Goal: Task Accomplishment & Management: Complete application form

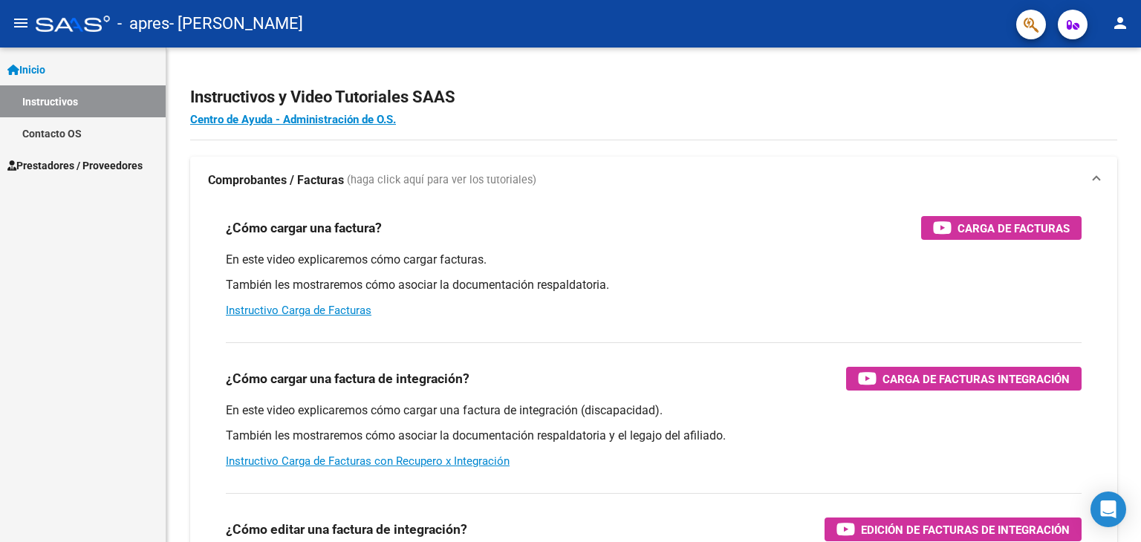
click at [89, 166] on span "Prestadores / Proveedores" at bounding box center [74, 165] width 135 height 16
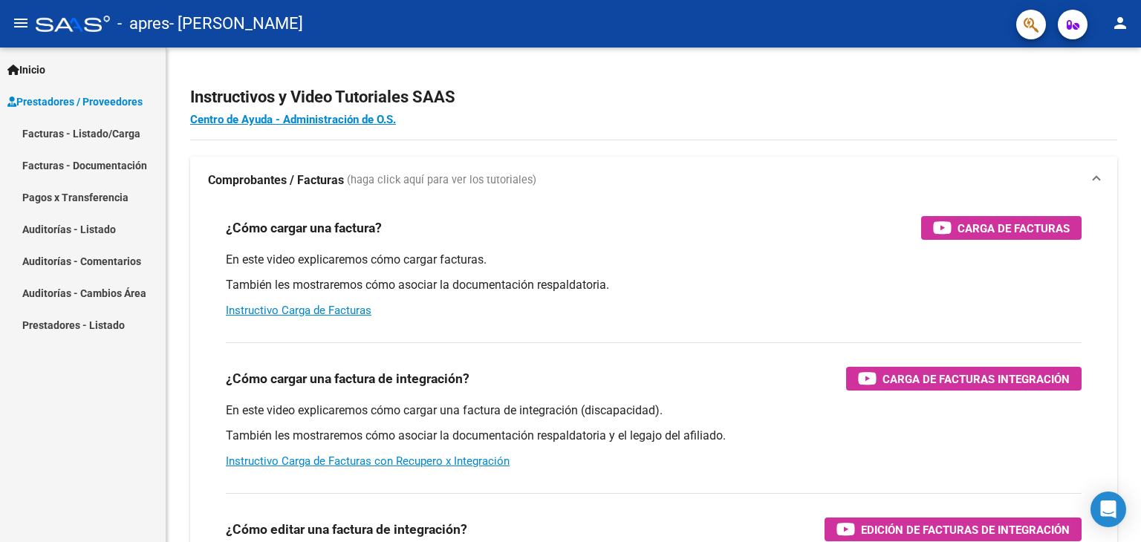
click at [65, 144] on link "Facturas - Listado/Carga" at bounding box center [83, 133] width 166 height 32
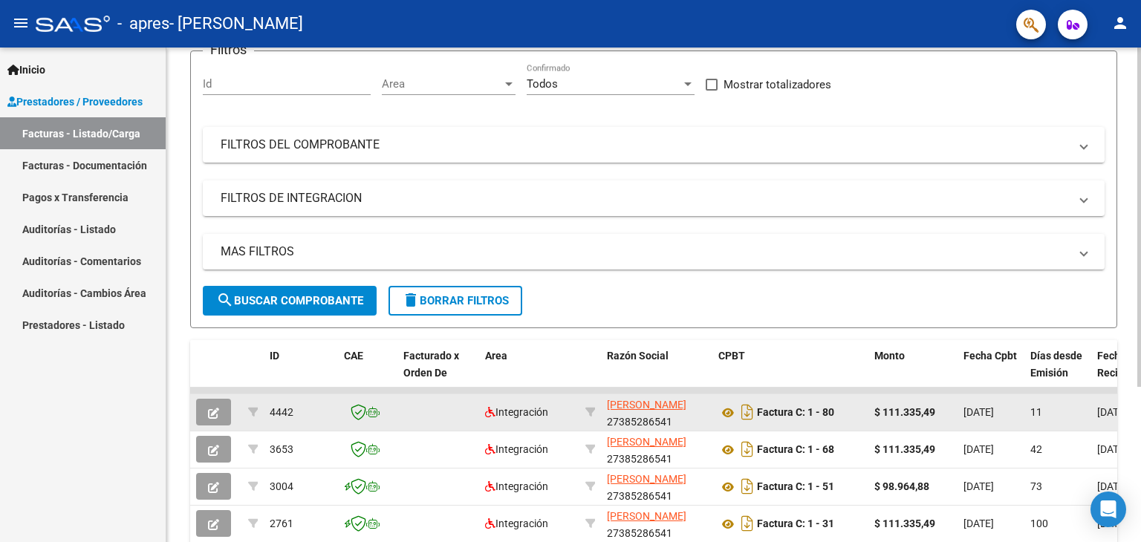
scroll to position [207, 0]
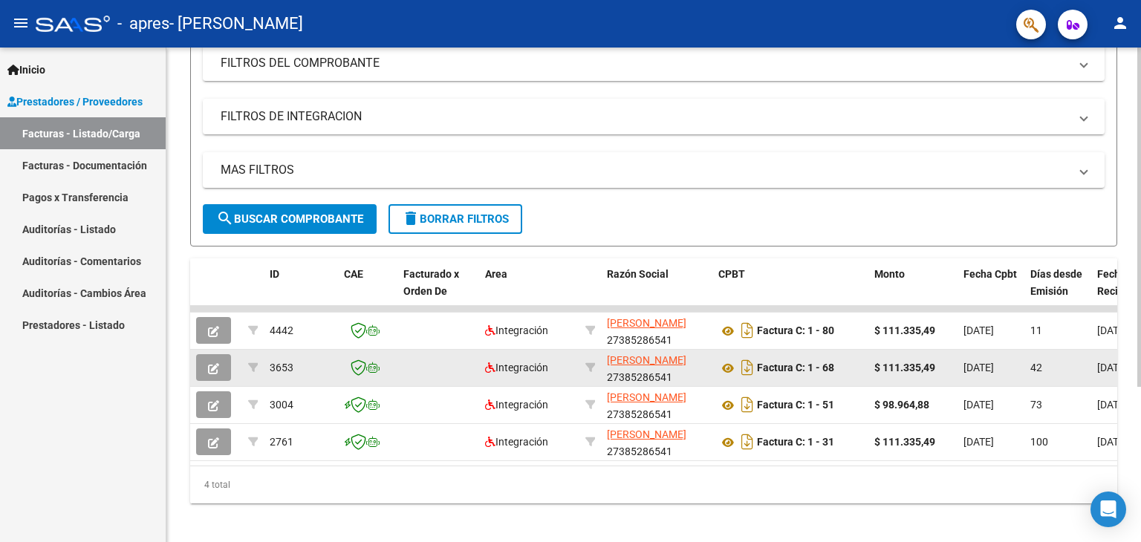
click at [215, 363] on icon "button" at bounding box center [213, 368] width 11 height 11
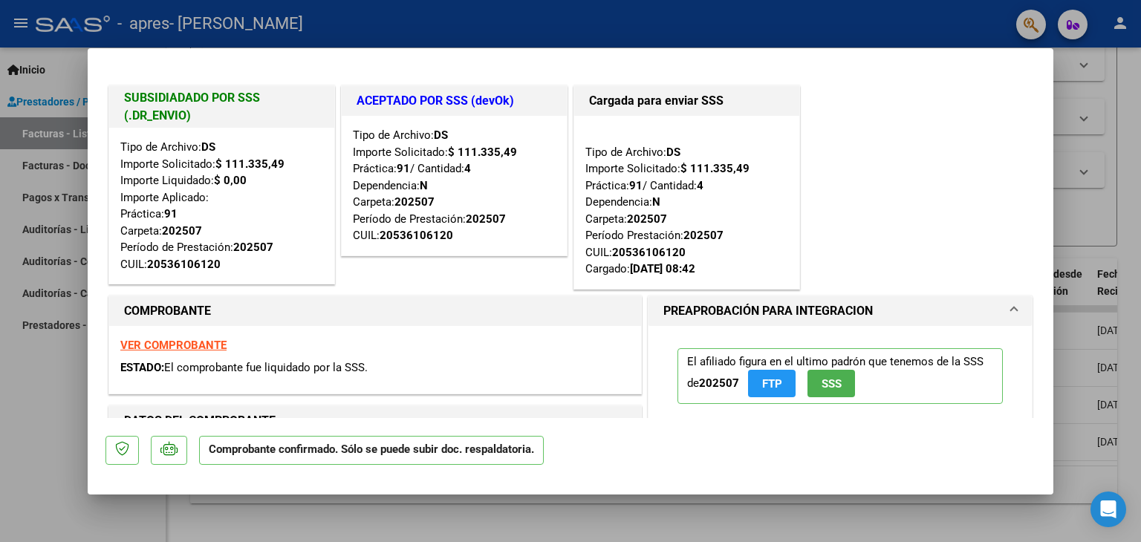
click at [15, 384] on div at bounding box center [570, 271] width 1141 height 542
type input "$ 0,00"
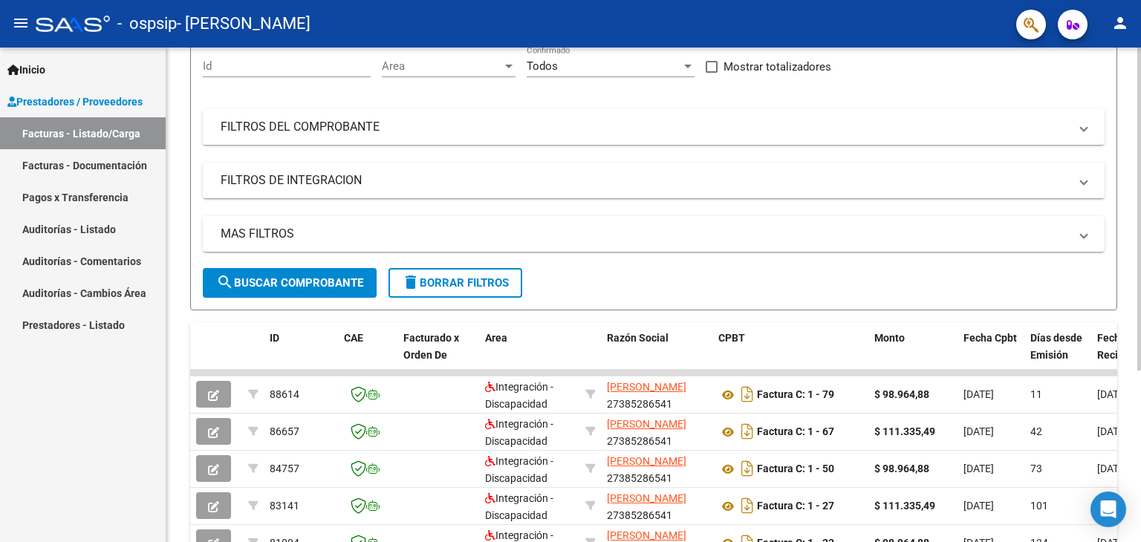
scroll to position [262, 0]
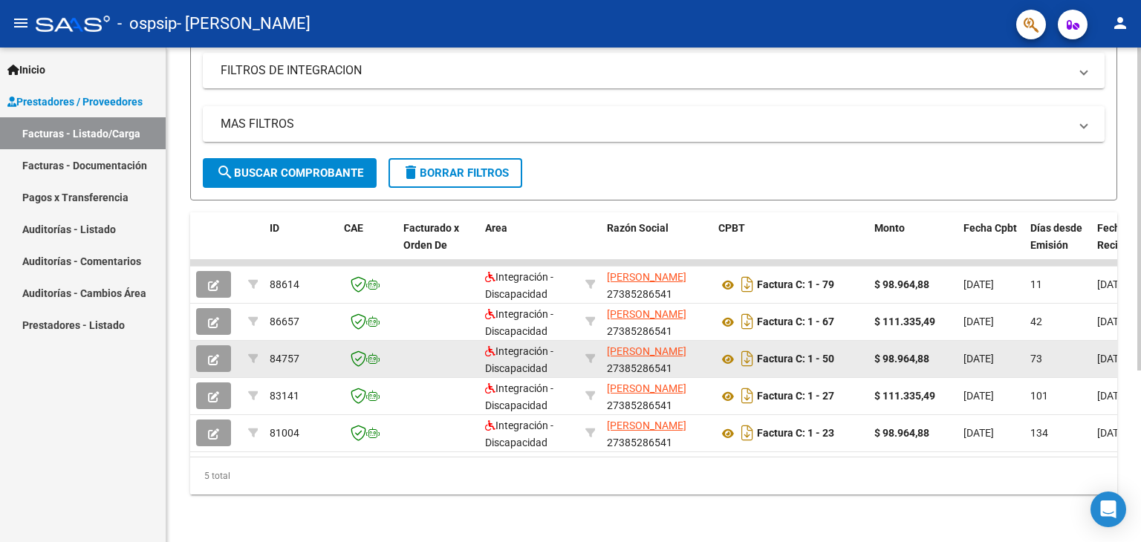
click at [206, 348] on button "button" at bounding box center [213, 358] width 35 height 27
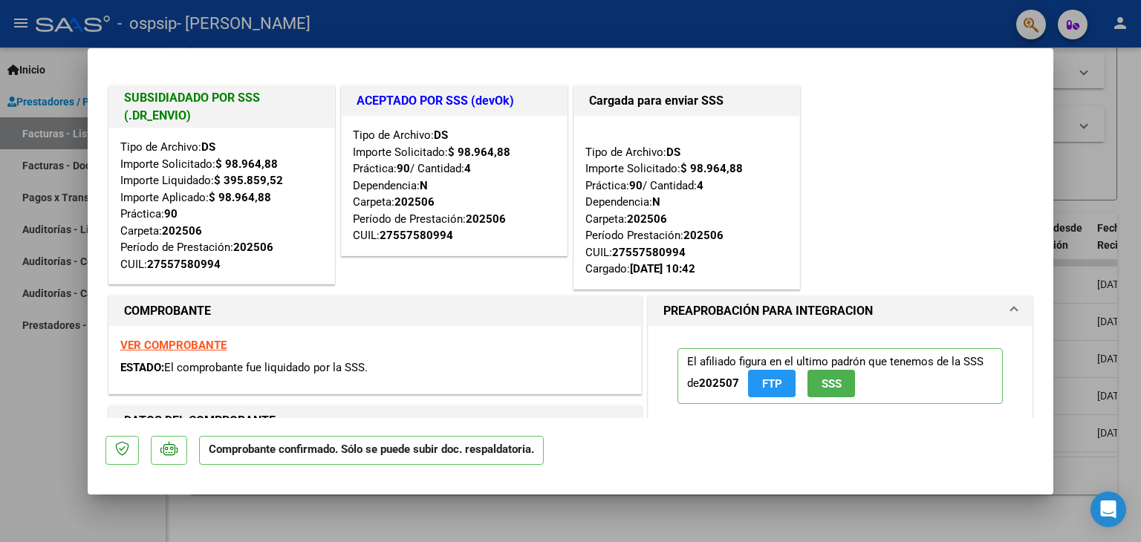
click at [42, 376] on div at bounding box center [570, 271] width 1141 height 542
type input "$ 0,00"
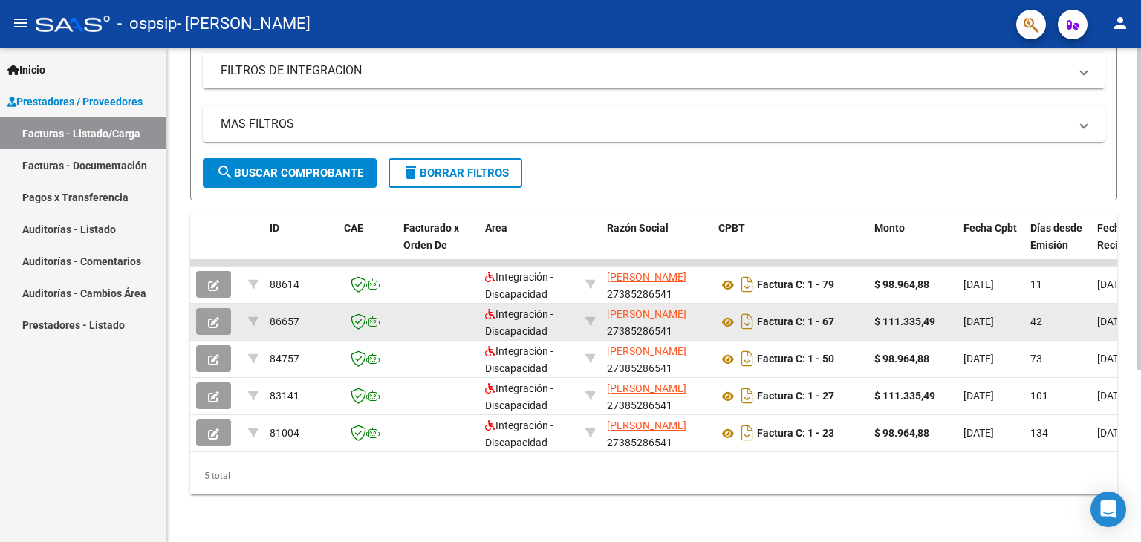
click at [209, 317] on icon "button" at bounding box center [213, 322] width 11 height 11
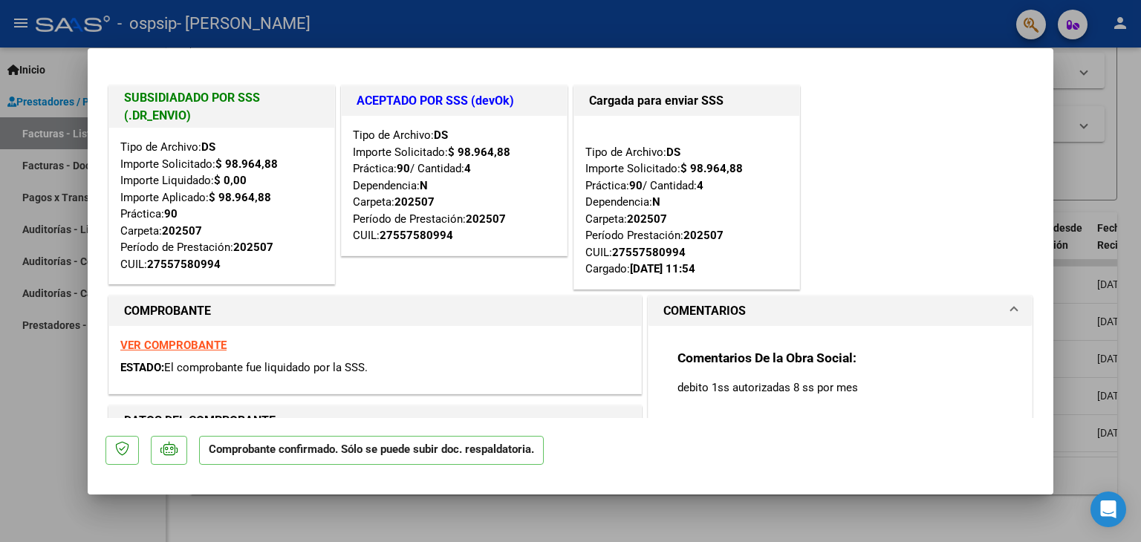
click at [53, 378] on div at bounding box center [570, 271] width 1141 height 542
type input "$ 0,00"
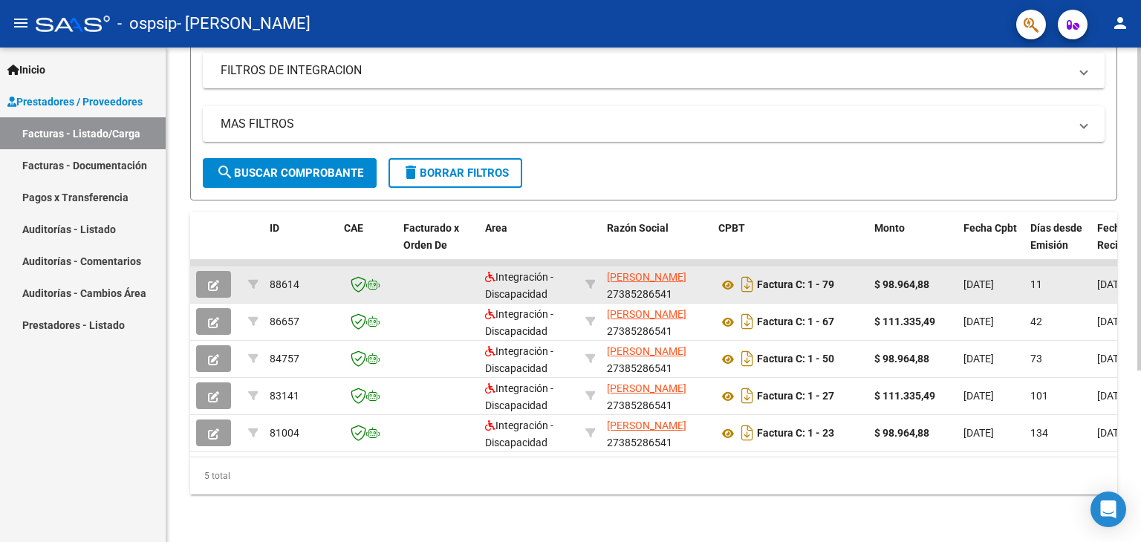
click at [212, 278] on span "button" at bounding box center [213, 284] width 11 height 13
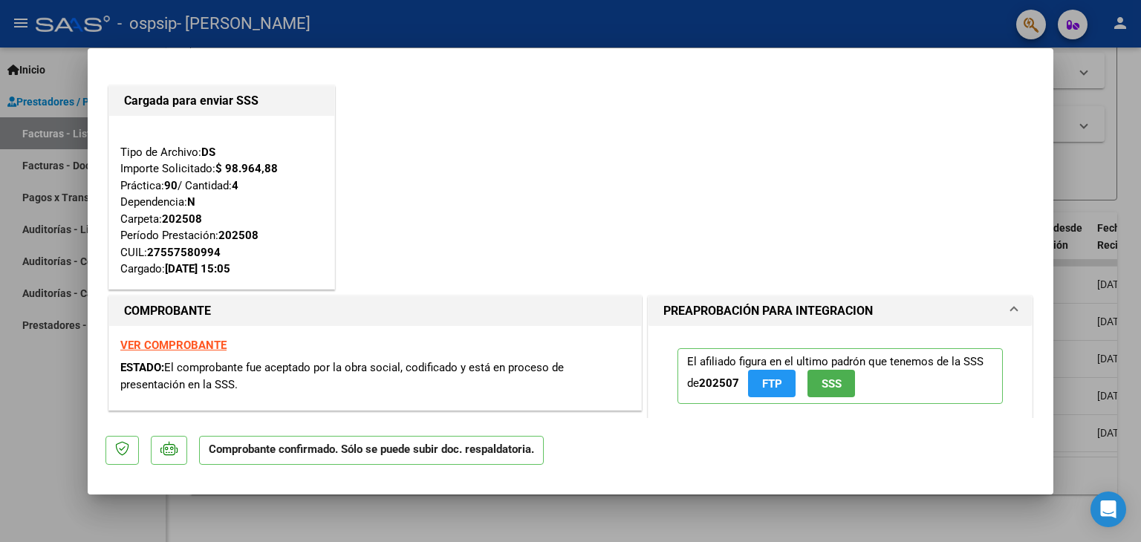
click at [32, 359] on div at bounding box center [570, 271] width 1141 height 542
type input "$ 0,00"
